Goal: Find contact information: Find contact information

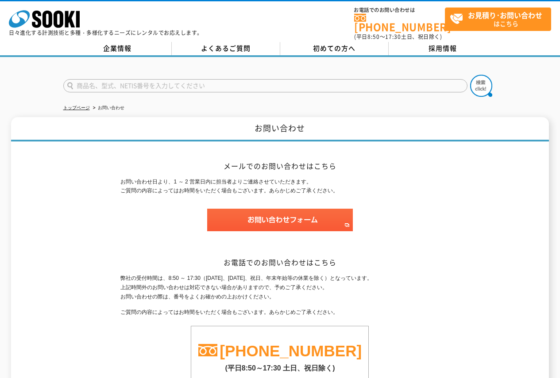
scroll to position [36, 0]
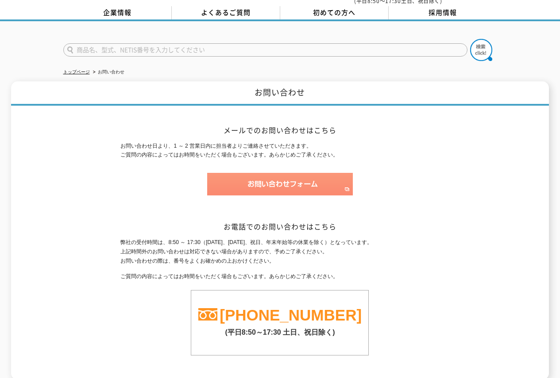
click at [268, 173] on img at bounding box center [280, 184] width 146 height 23
